Goal: Task Accomplishment & Management: Manage account settings

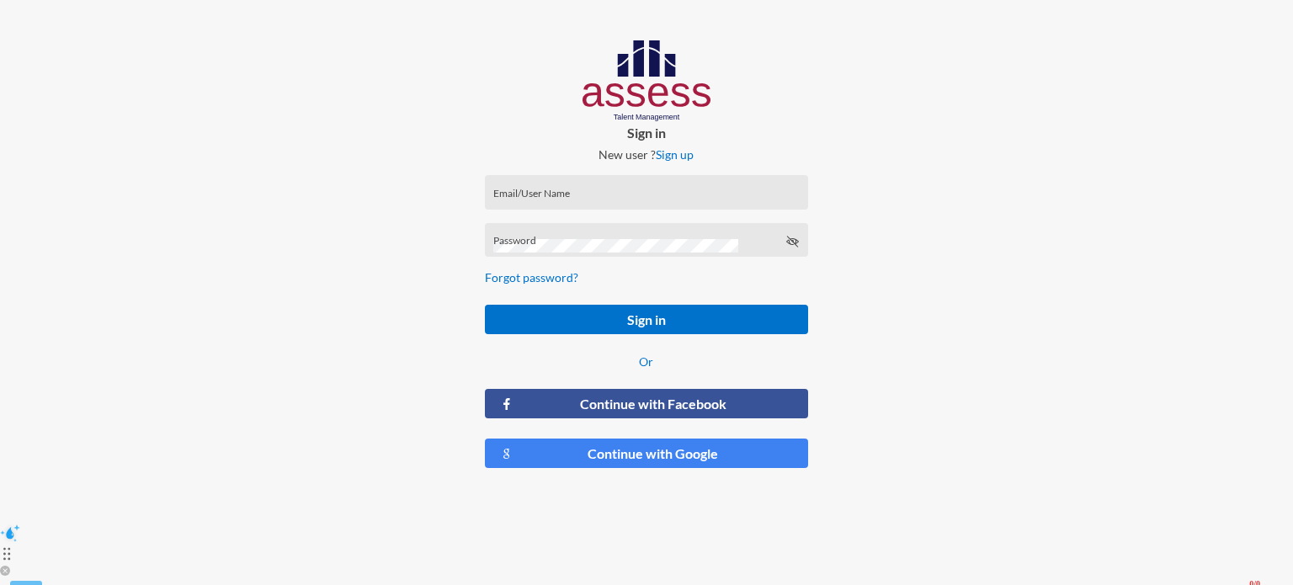
click at [720, 173] on form "Email/User Name Password Forgot password? Sign in Or Continue with Facebook Con…" at bounding box center [646, 322] width 350 height 321
click at [545, 197] on input "Email/User Name" at bounding box center [646, 197] width 306 height 13
type input "[EMAIL_ADDRESS][DOMAIN_NAME]"
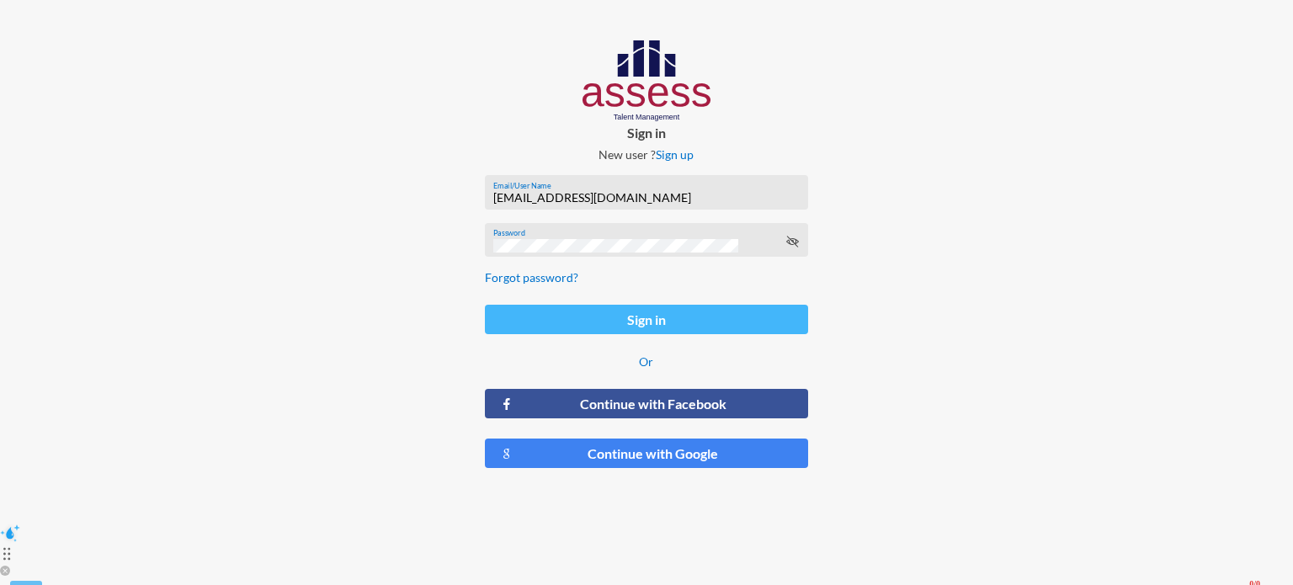
click at [681, 327] on button "Sign in" at bounding box center [646, 319] width 323 height 29
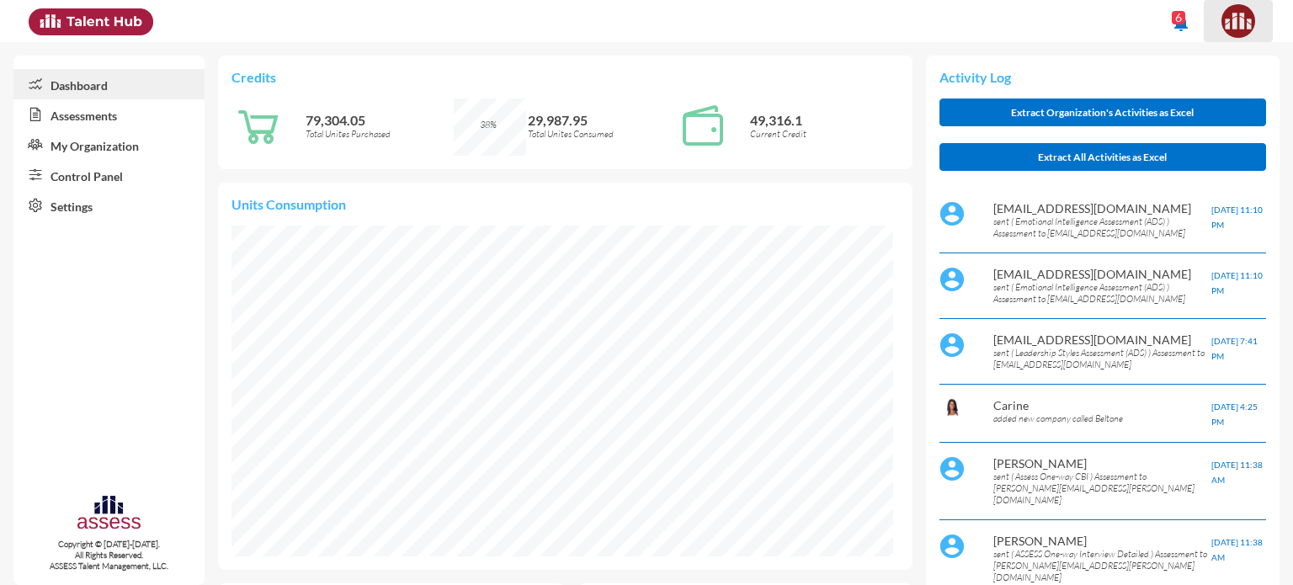
click at [1242, 9] on img at bounding box center [1238, 21] width 34 height 34
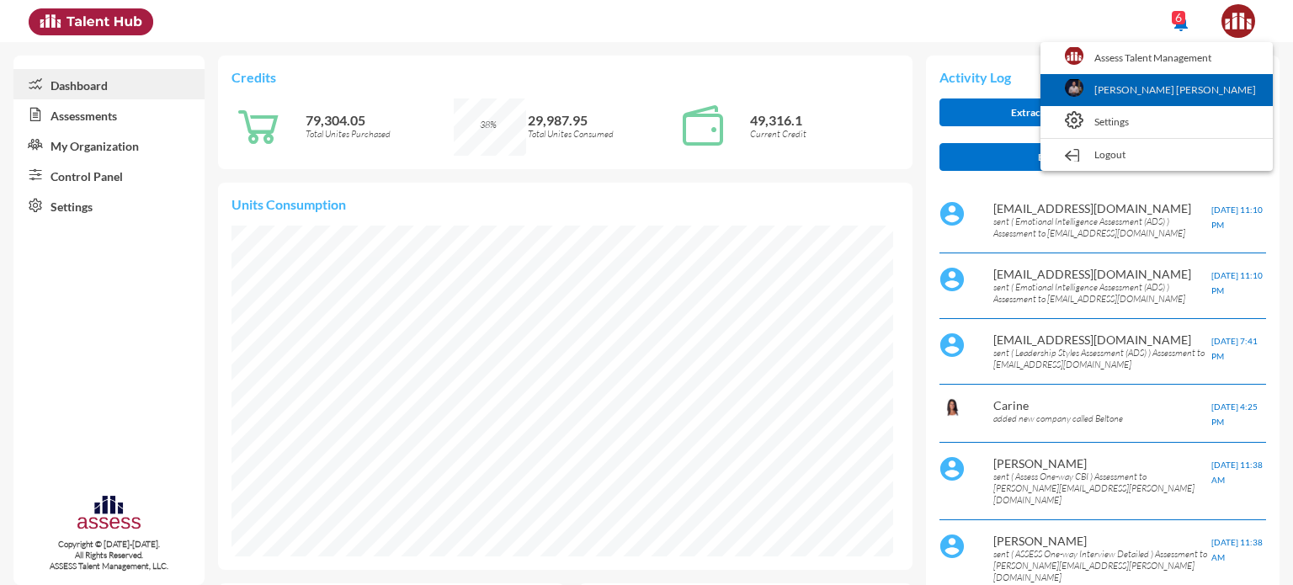
click at [1185, 100] on link "[PERSON_NAME] [PERSON_NAME]" at bounding box center [1156, 90] width 215 height 32
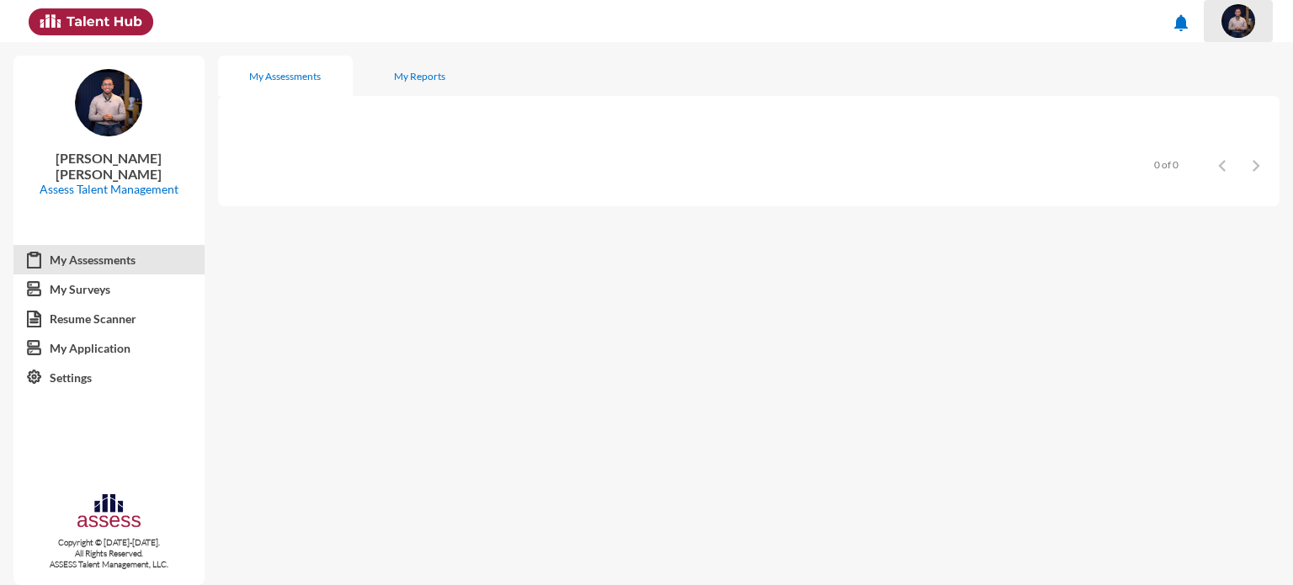
click at [1242, 29] on img at bounding box center [1238, 21] width 34 height 34
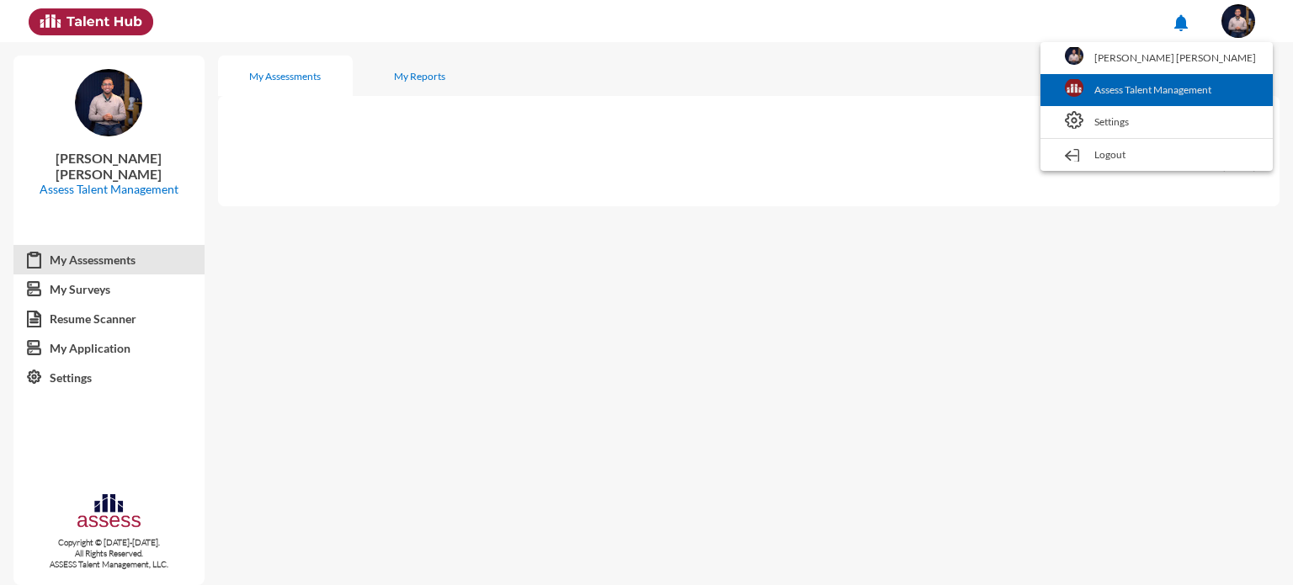
click at [1202, 80] on link "Assess Talent Management" at bounding box center [1156, 90] width 215 height 32
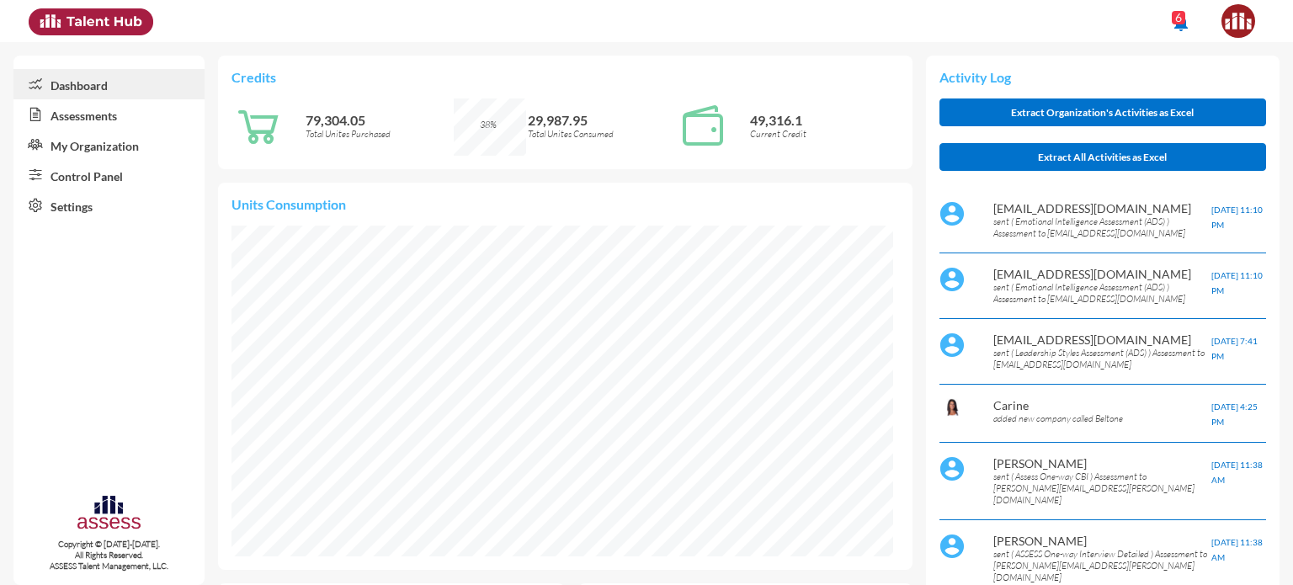
scroll to position [41, 41]
click at [119, 156] on link "My Organization" at bounding box center [108, 145] width 191 height 30
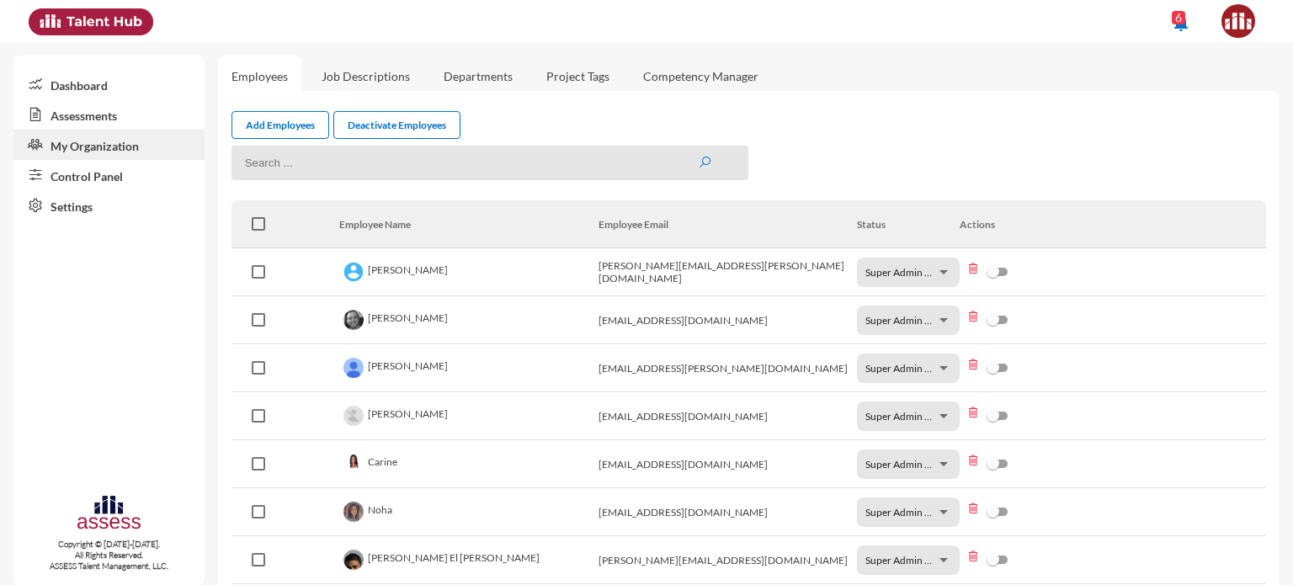
click at [398, 77] on link "Job Descriptions" at bounding box center [365, 76] width 115 height 41
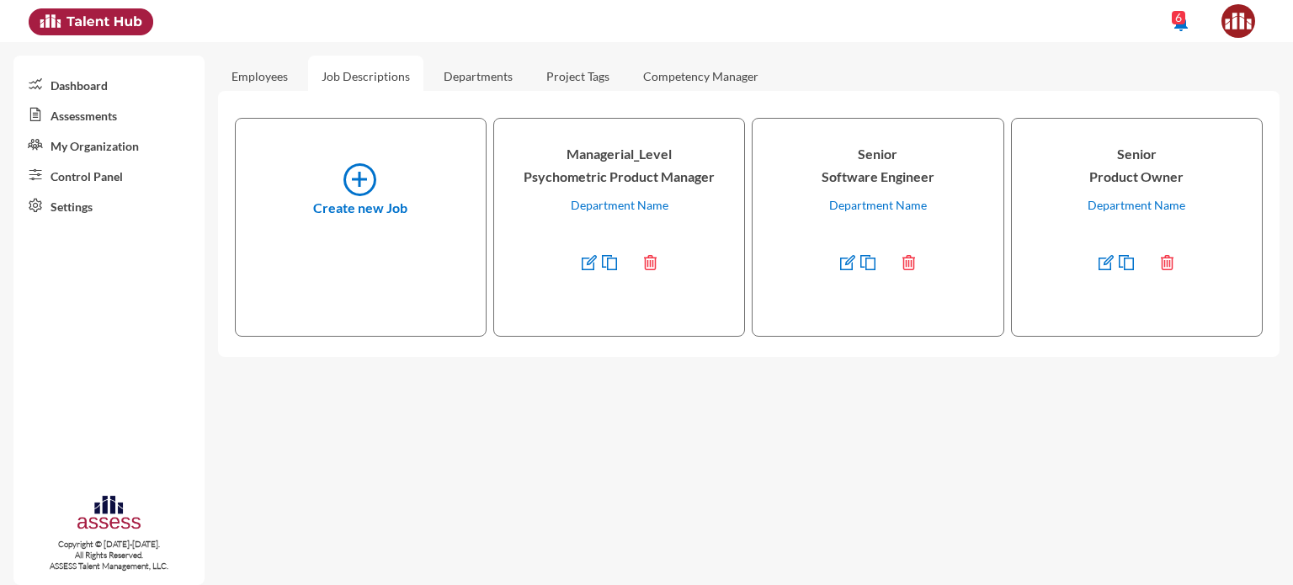
click at [505, 82] on link "Departments" at bounding box center [478, 76] width 96 height 41
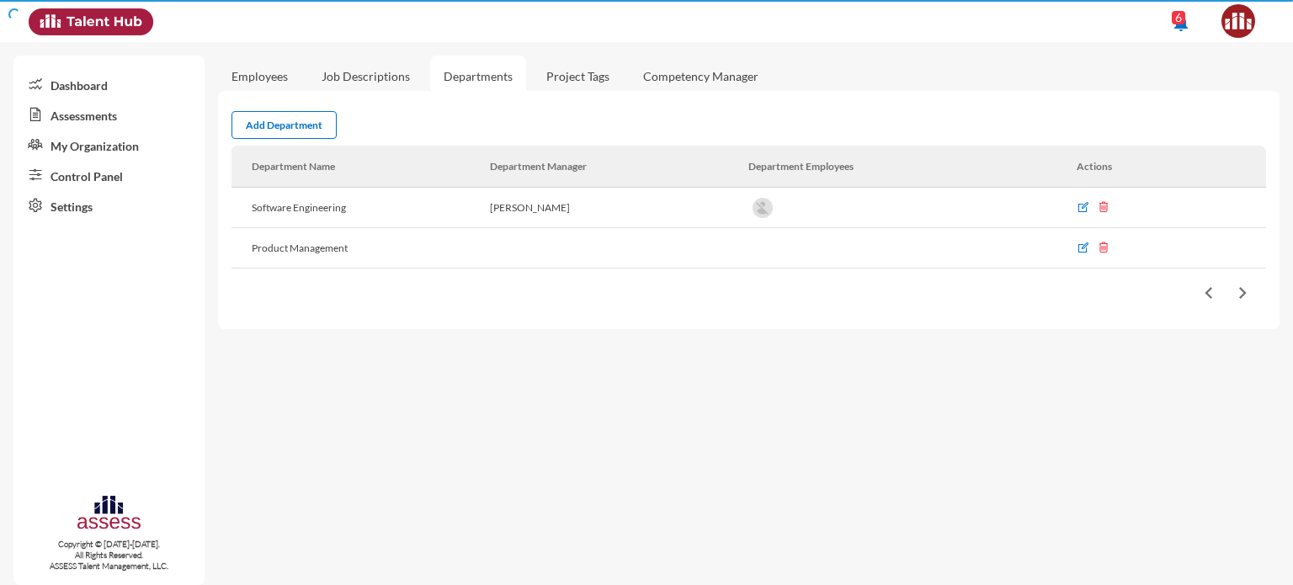
click at [593, 79] on link "Project Tags" at bounding box center [578, 76] width 90 height 41
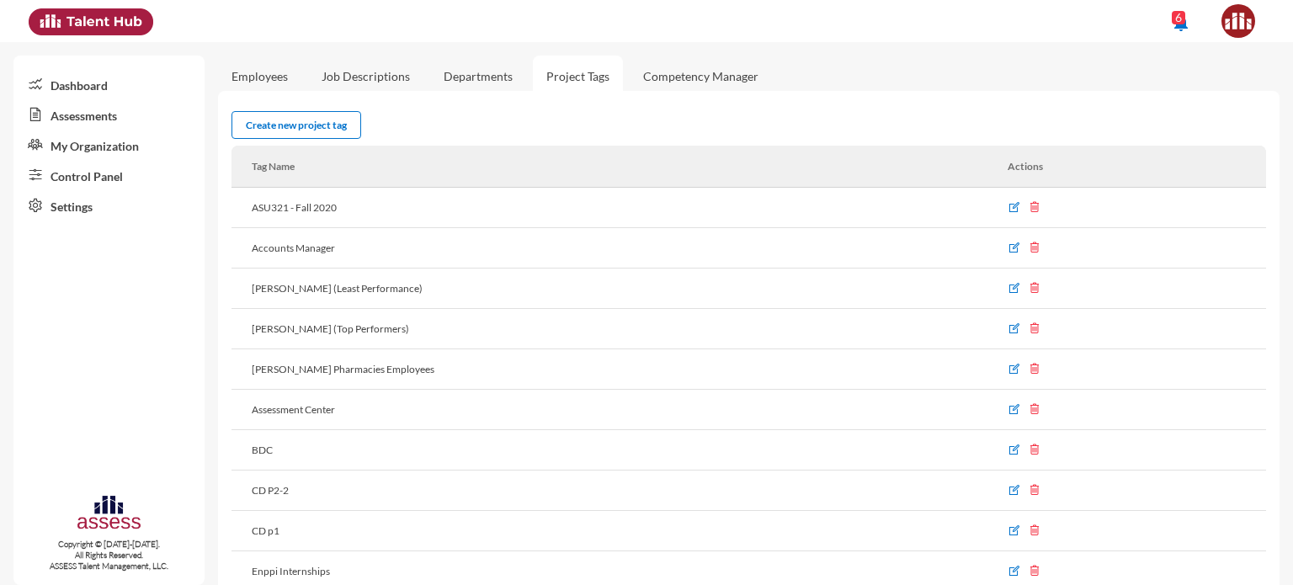
click at [688, 80] on link "Competency Manager" at bounding box center [701, 76] width 142 height 41
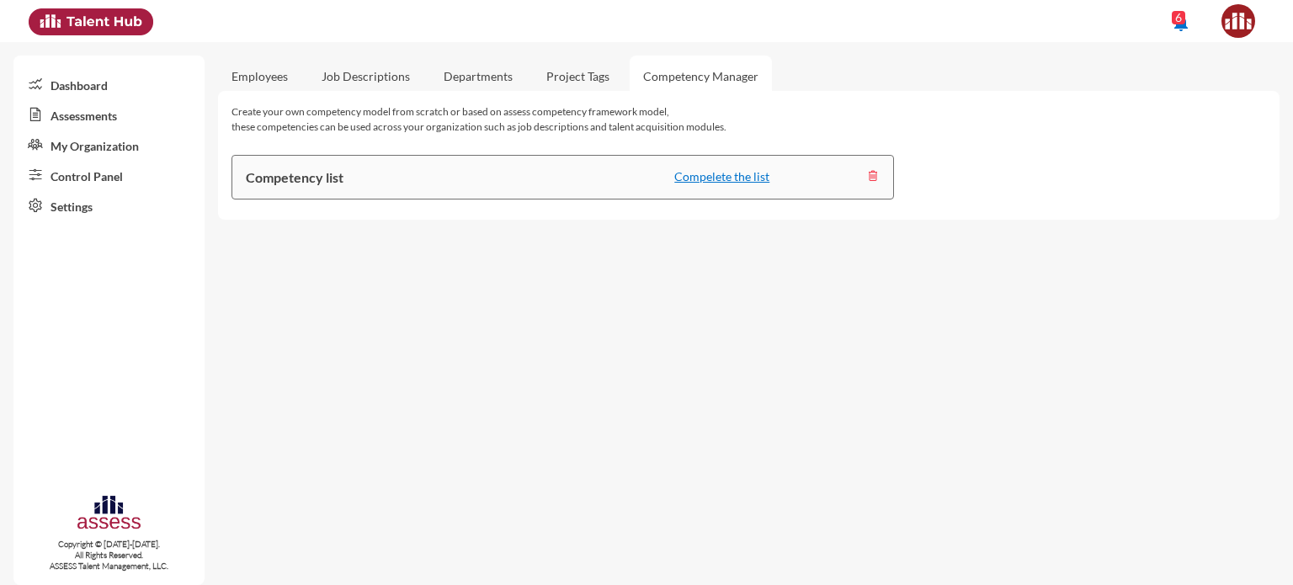
click at [1177, 21] on div "6" at bounding box center [1178, 17] width 13 height 13
click at [1174, 23] on div "6" at bounding box center [1178, 17] width 13 height 13
click at [1179, 16] on div "6" at bounding box center [1178, 17] width 13 height 13
click at [101, 20] on img at bounding box center [91, 21] width 125 height 27
click at [1188, 23] on mat-icon "notifications" at bounding box center [1181, 23] width 20 height 20
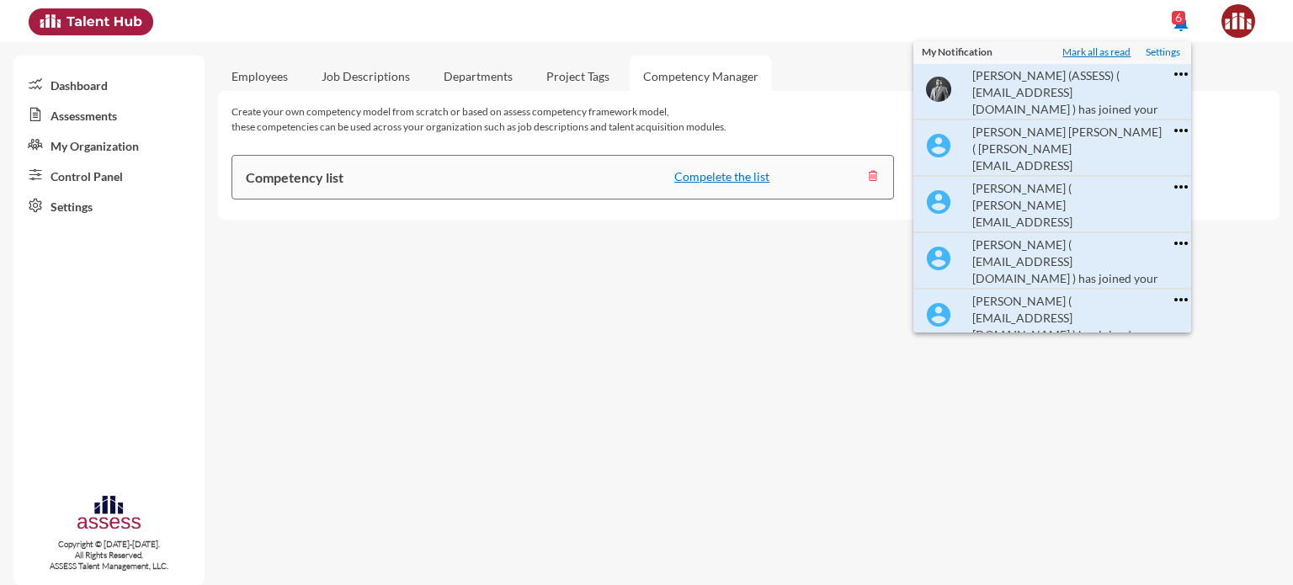
click at [1118, 60] on p "Mark all as read" at bounding box center [1096, 52] width 68 height 14
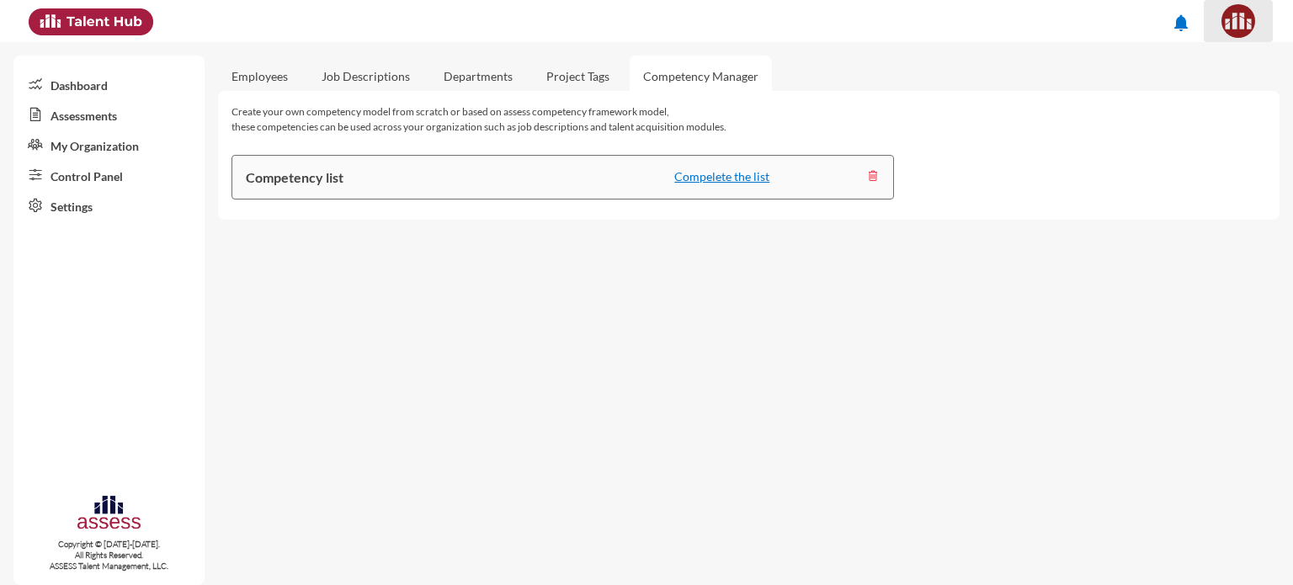
click at [1226, 19] on img at bounding box center [1238, 21] width 34 height 34
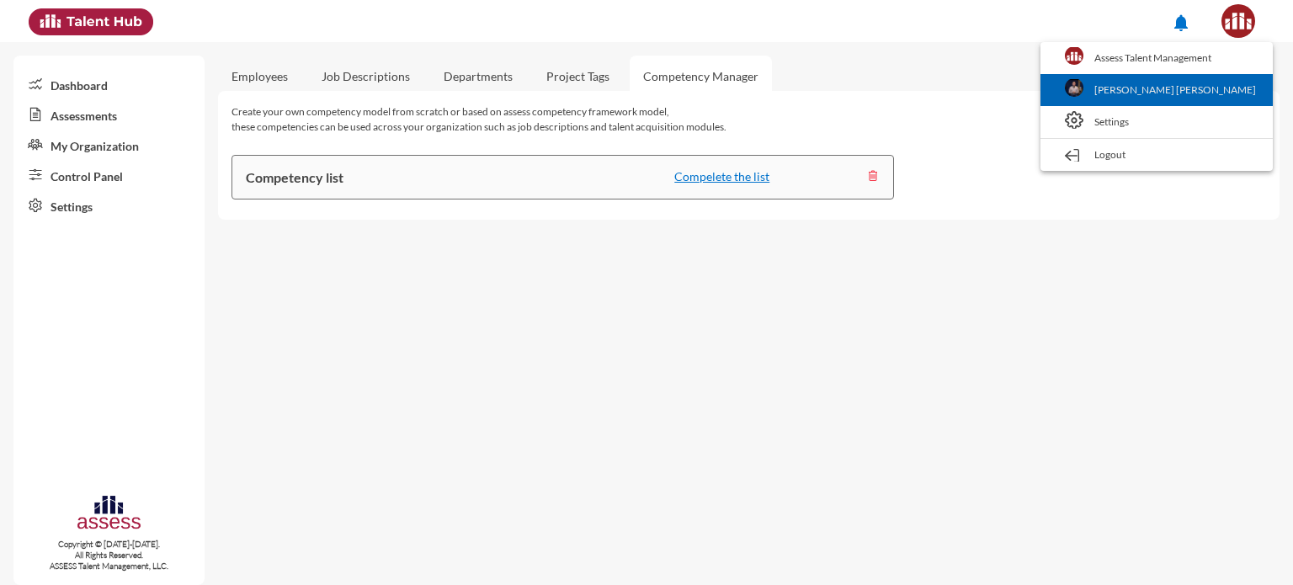
click at [1191, 74] on link "[PERSON_NAME] [PERSON_NAME]" at bounding box center [1156, 90] width 215 height 32
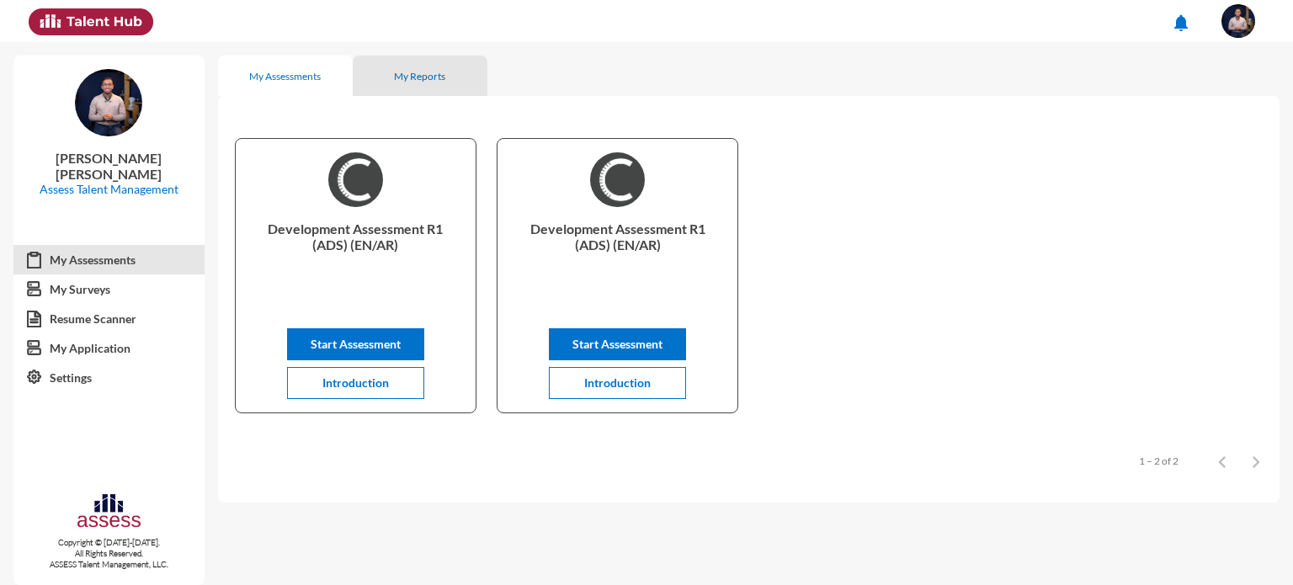
click at [435, 83] on div "My Reports" at bounding box center [420, 76] width 135 height 40
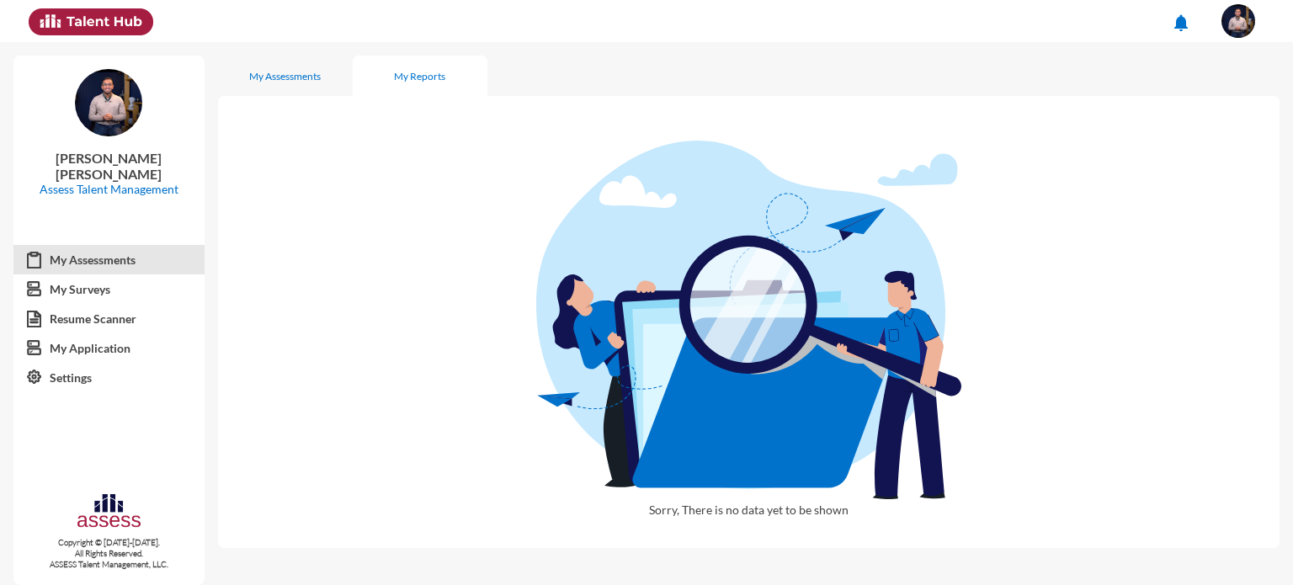
click at [311, 321] on div "Sorry, There is no data yet to be shown" at bounding box center [748, 322] width 1061 height 452
click at [119, 289] on link "My Surveys" at bounding box center [108, 289] width 191 height 30
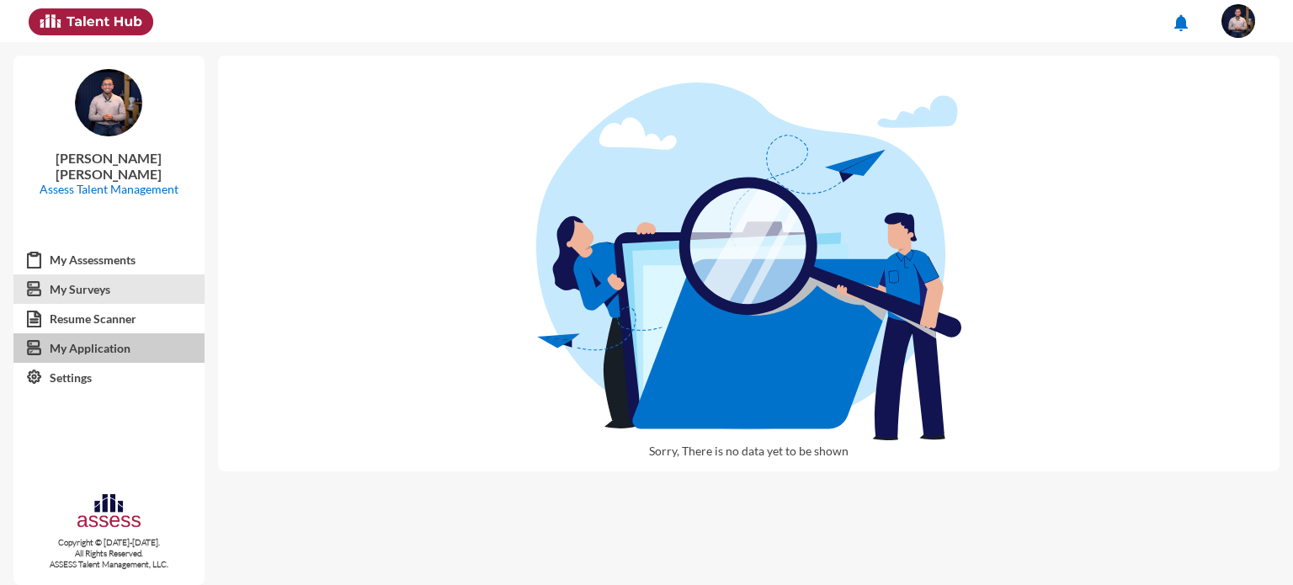
click at [121, 338] on link "My Application" at bounding box center [108, 348] width 191 height 30
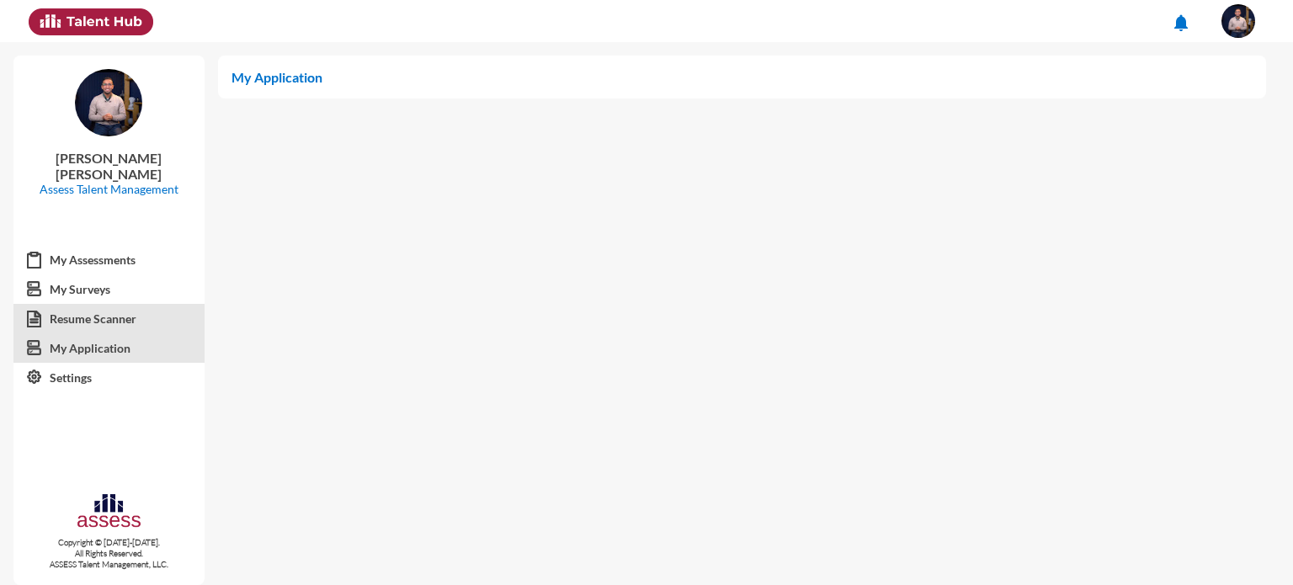
click at [156, 322] on link "Resume Scanner" at bounding box center [108, 319] width 191 height 30
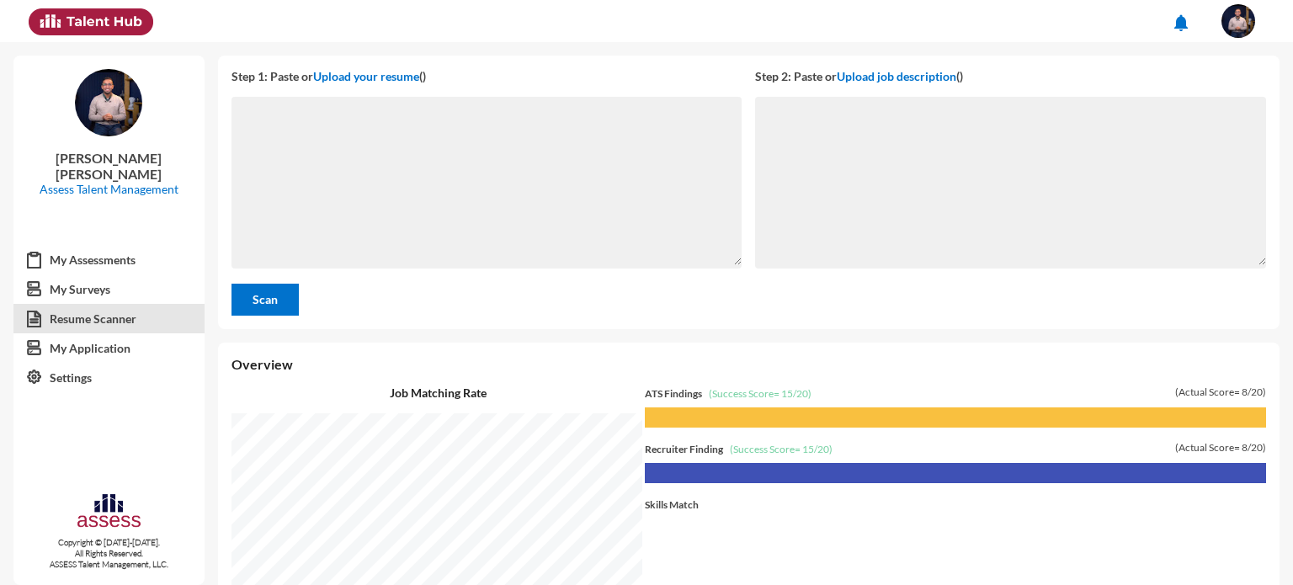
scroll to position [542, 1066]
click at [149, 271] on link "My Assessments" at bounding box center [108, 260] width 191 height 30
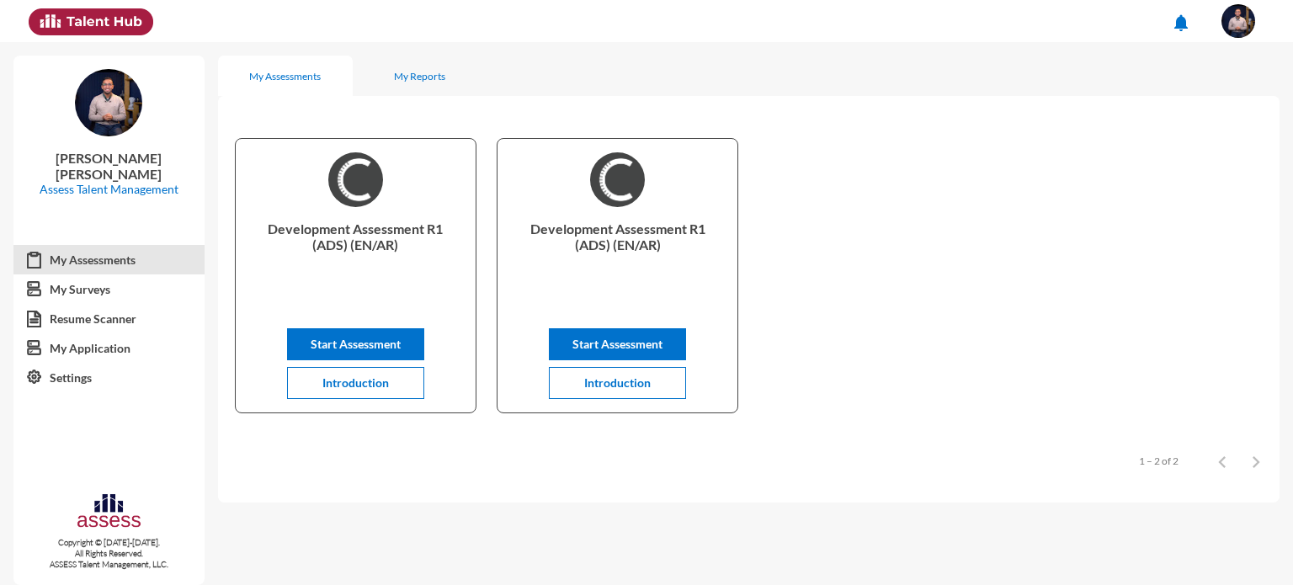
click at [1246, 25] on img at bounding box center [1238, 21] width 34 height 34
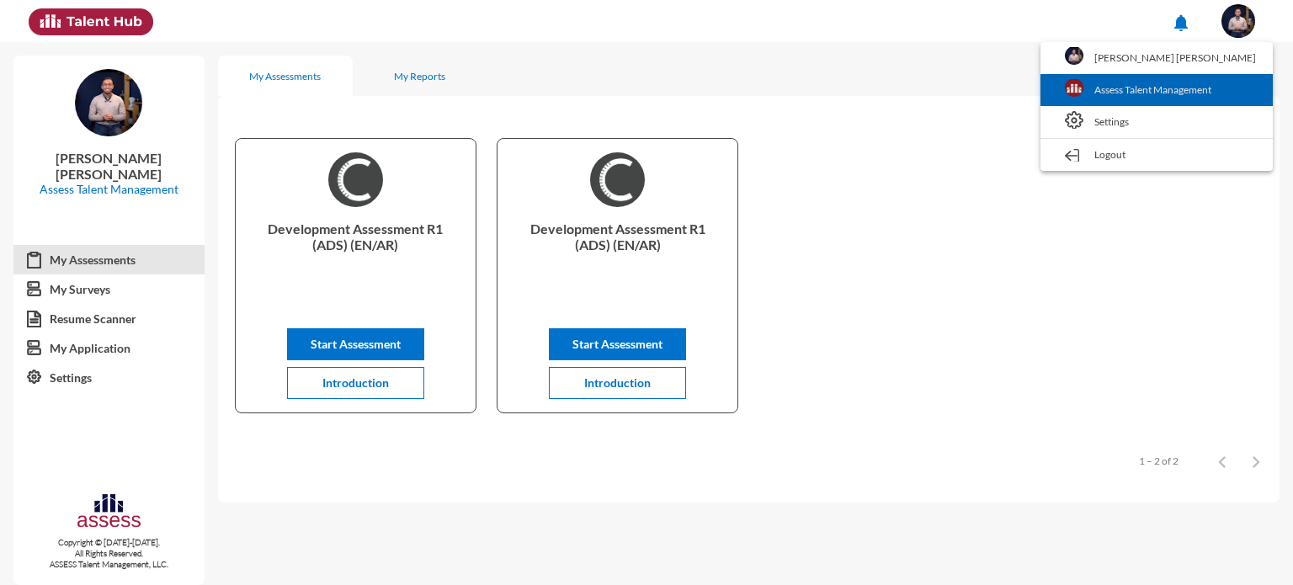
click at [1184, 104] on link "Assess Talent Management" at bounding box center [1156, 90] width 215 height 32
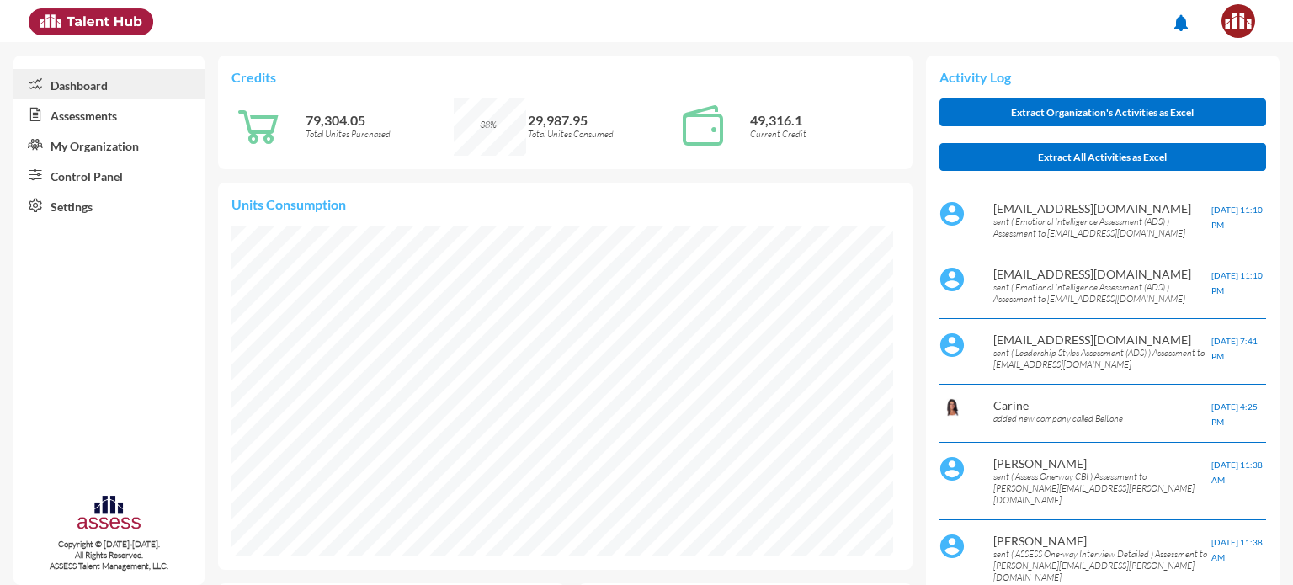
scroll to position [41, 41]
click at [145, 141] on link "My Organization" at bounding box center [108, 145] width 191 height 30
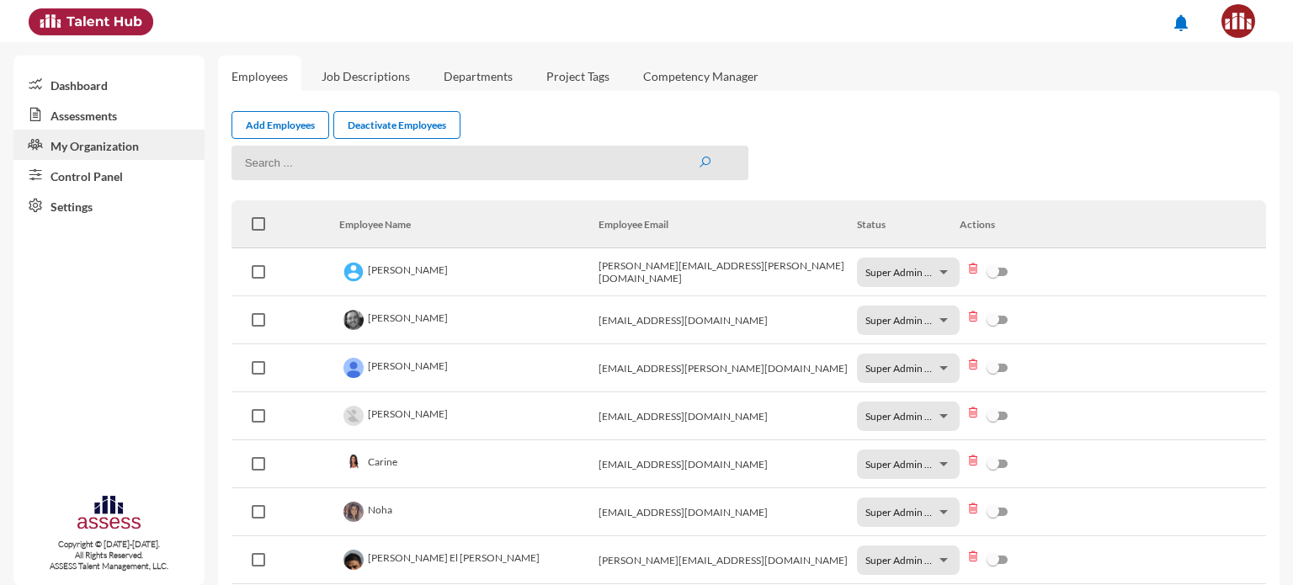
click at [125, 117] on link "Assessments" at bounding box center [108, 114] width 191 height 30
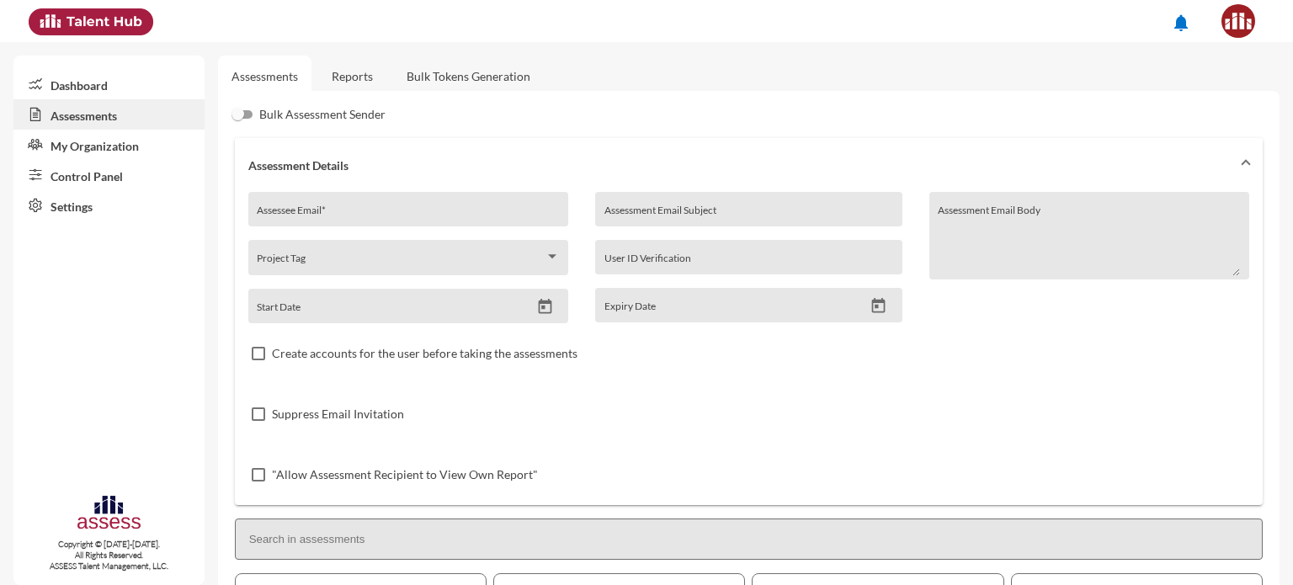
click at [349, 90] on link "Reports" at bounding box center [352, 76] width 68 height 41
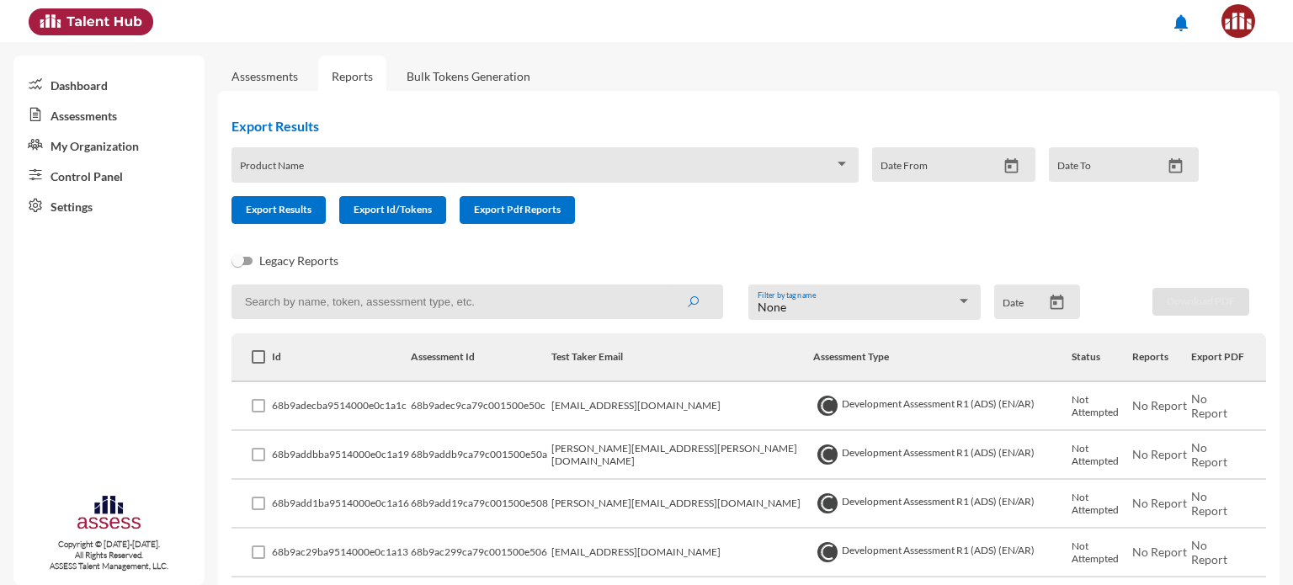
click at [506, 83] on link "Bulk Tokens Generation" at bounding box center [468, 76] width 151 height 41
